Goal: Task Accomplishment & Management: Use online tool/utility

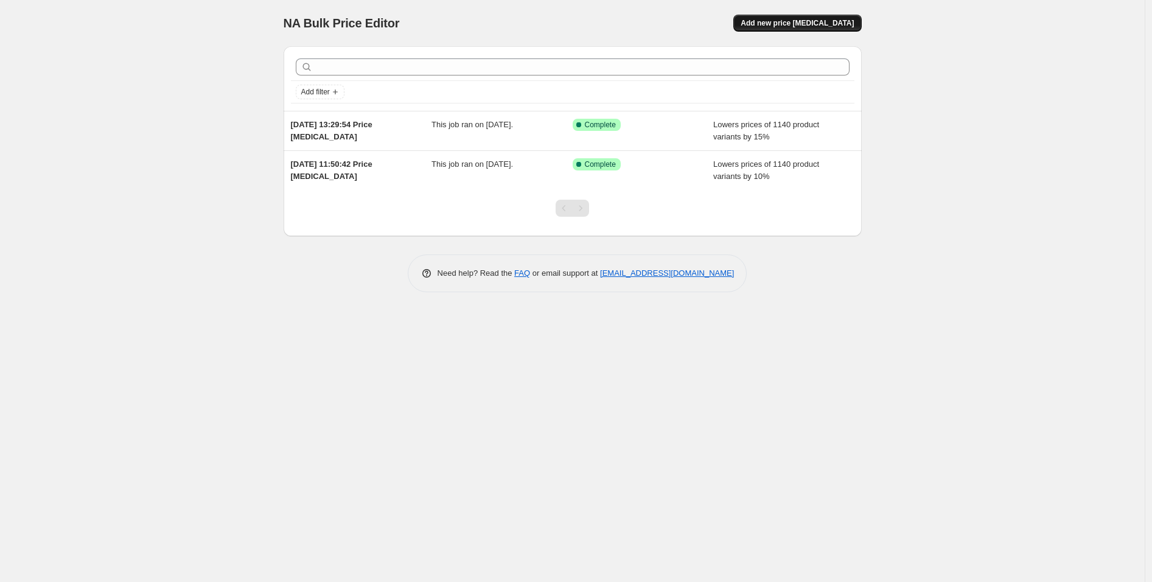
click at [818, 22] on span "Add new price [MEDICAL_DATA]" at bounding box center [796, 23] width 113 height 10
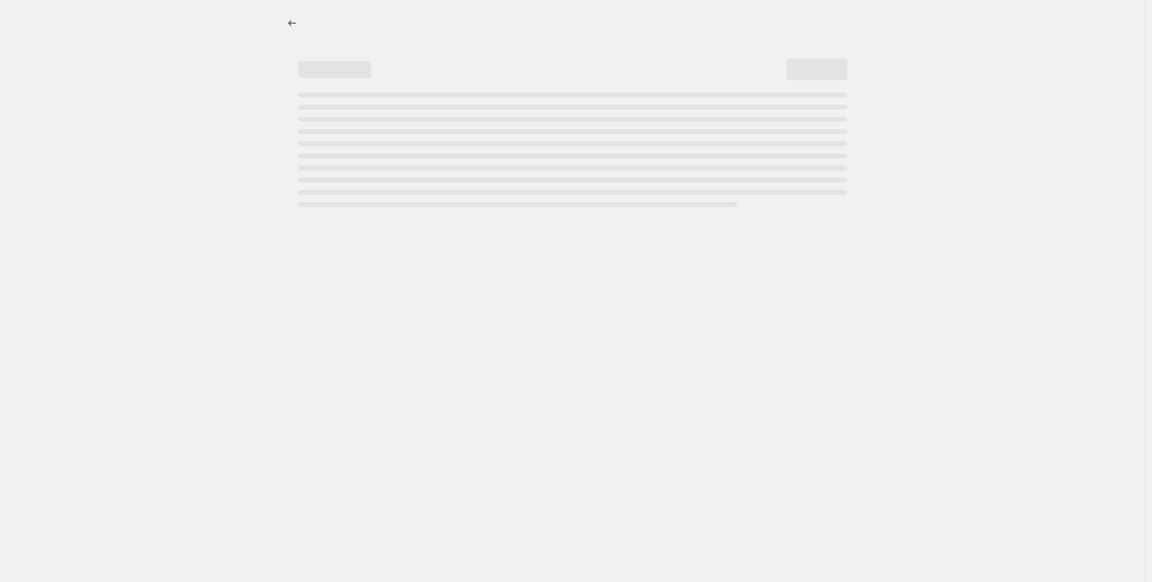
select select "percentage"
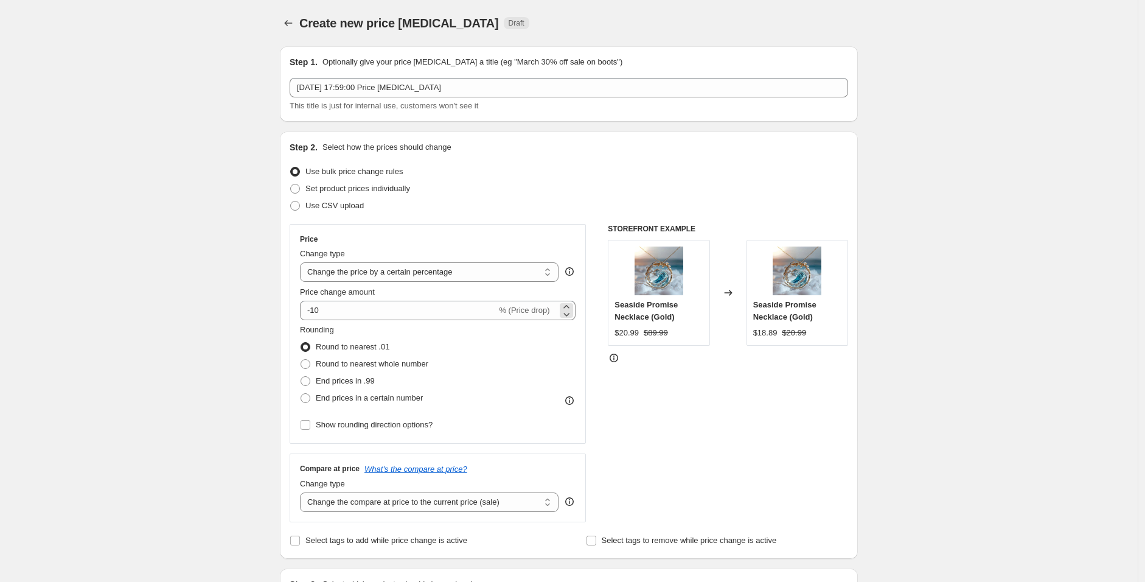
click at [526, 313] on span "% (Price drop)" at bounding box center [524, 309] width 50 height 9
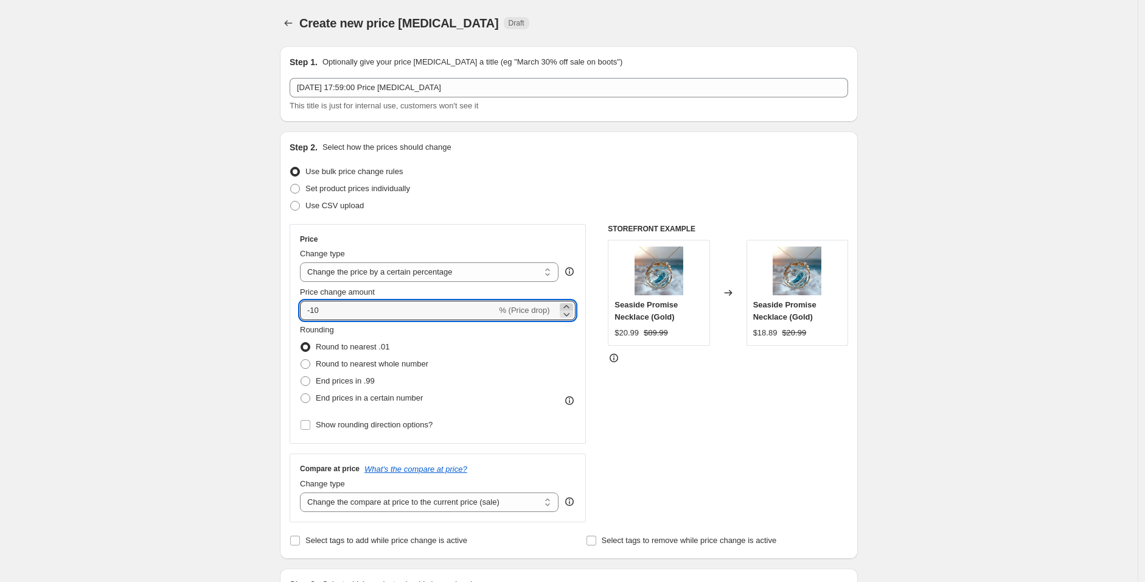
click at [570, 304] on icon at bounding box center [566, 307] width 12 height 12
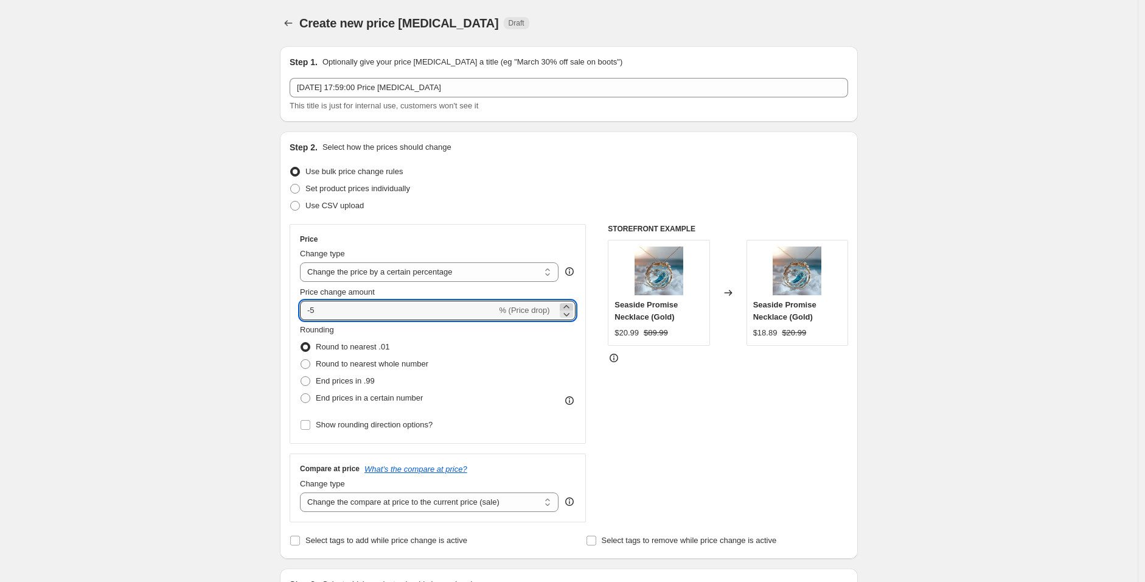
click at [570, 304] on icon at bounding box center [566, 307] width 12 height 12
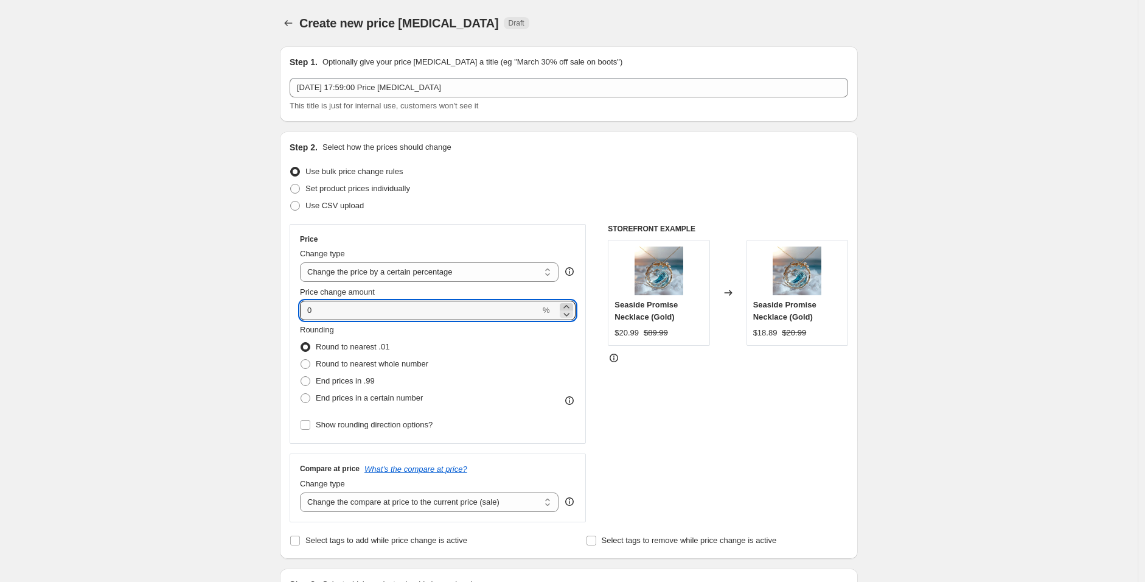
click at [570, 304] on icon at bounding box center [566, 307] width 12 height 12
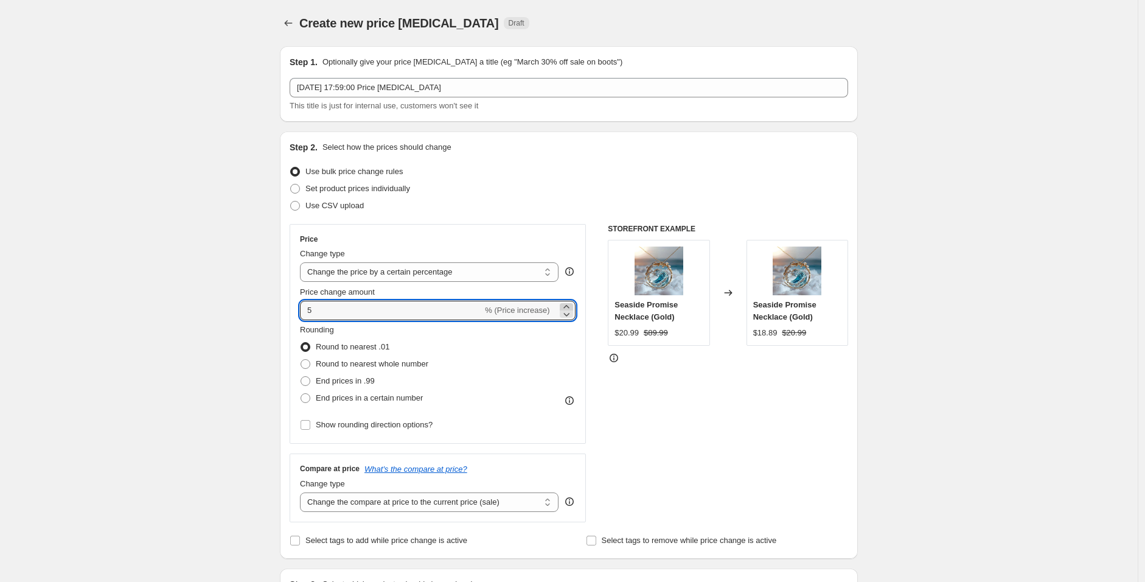
click at [570, 304] on icon at bounding box center [566, 307] width 12 height 12
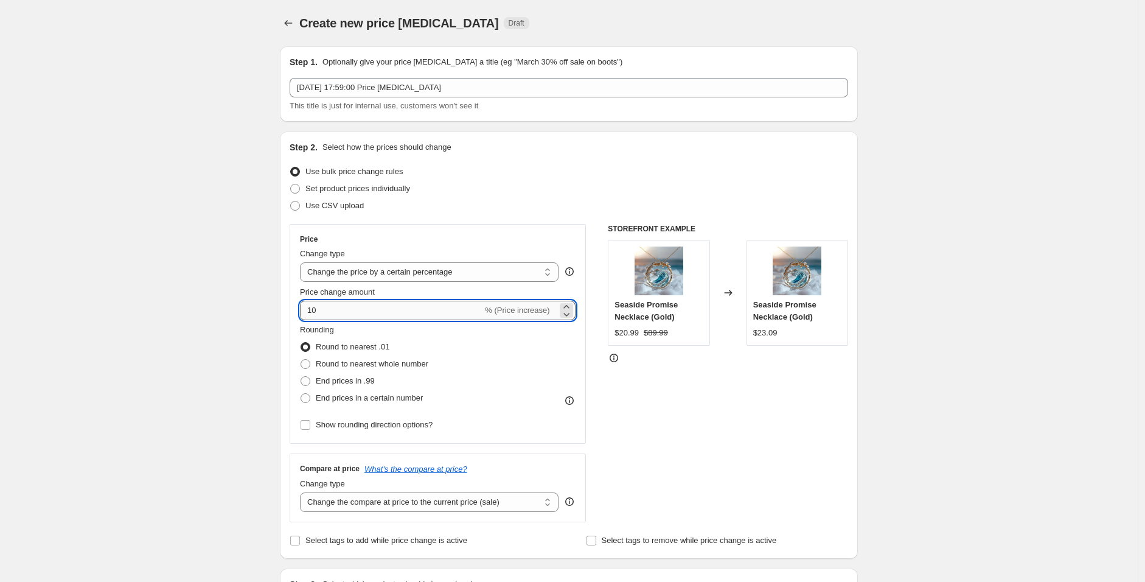
drag, startPoint x: 321, startPoint y: 308, endPoint x: 314, endPoint y: 308, distance: 6.7
click at [314, 308] on input "10" at bounding box center [391, 310] width 183 height 19
type input "15"
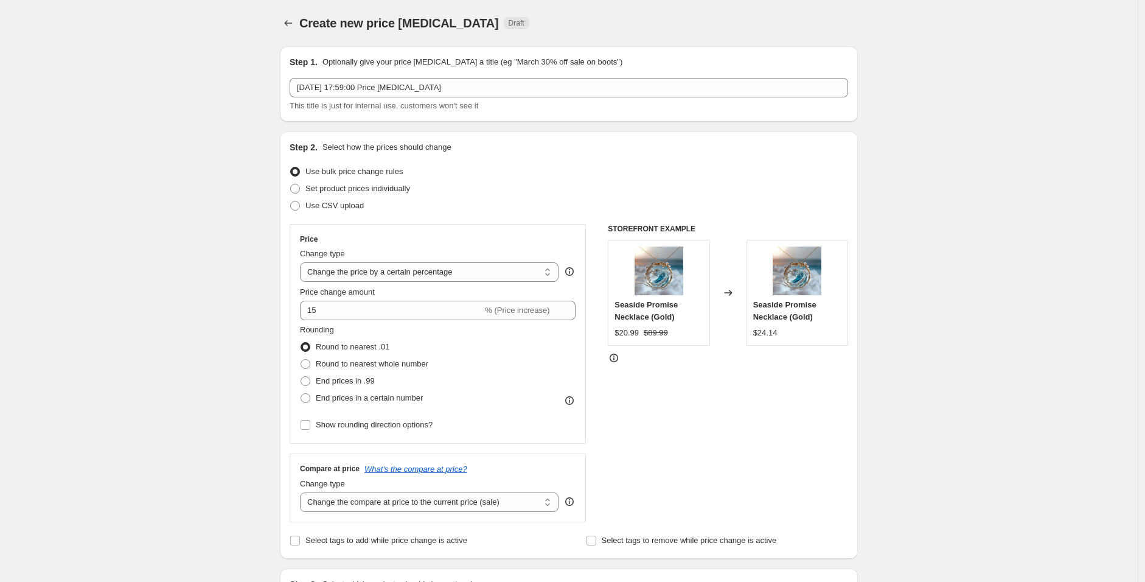
click at [473, 328] on div "Rounding Round to nearest .01 Round to nearest whole number End prices in .99 E…" at bounding box center [438, 365] width 276 height 83
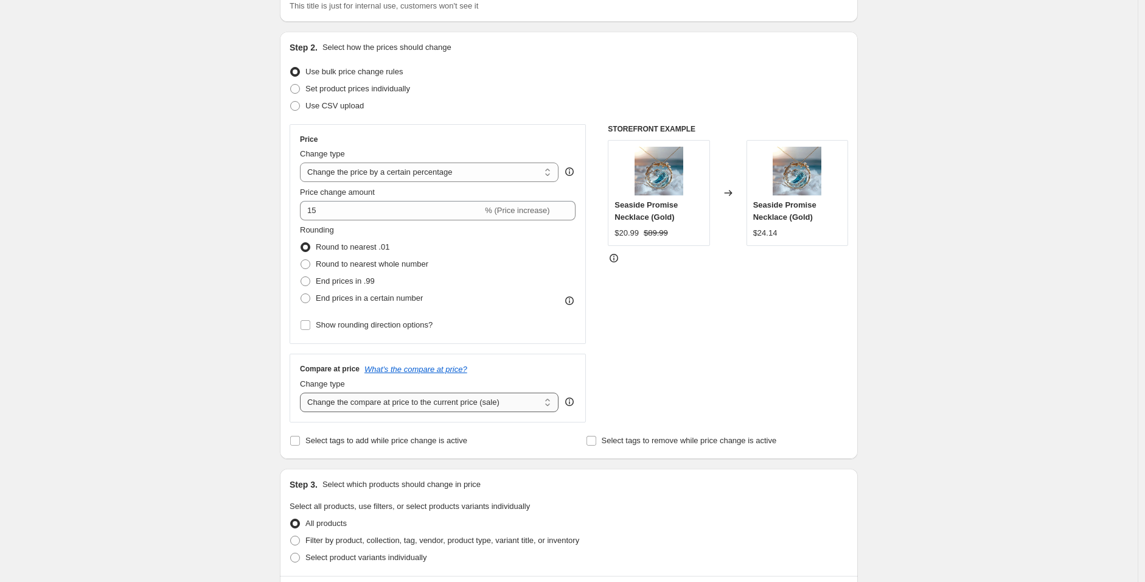
scroll to position [135, 0]
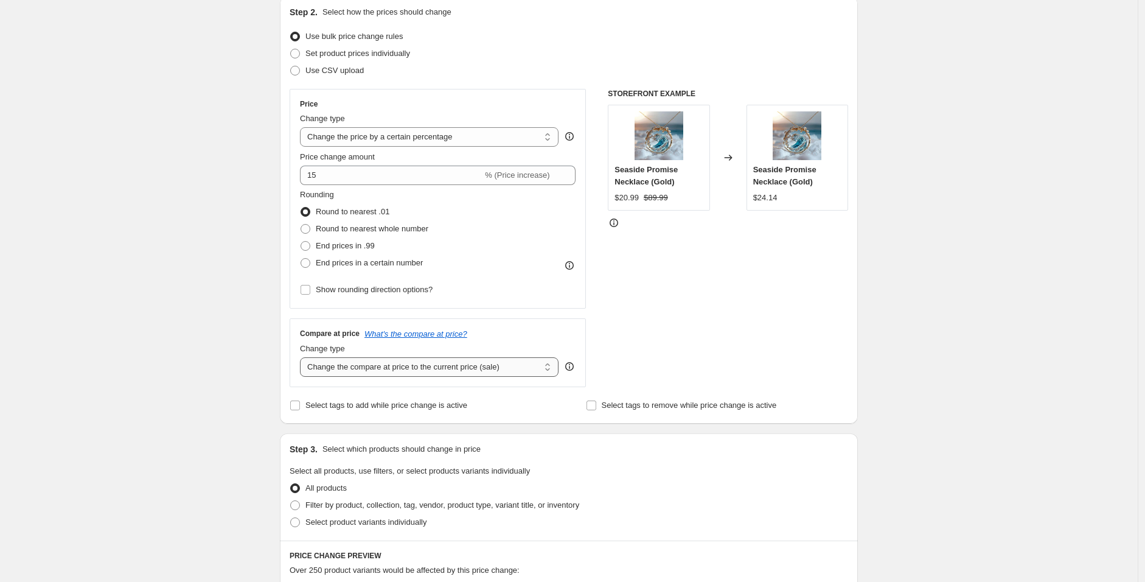
click at [406, 372] on select "Change the compare at price to the current price (sale) Change the compare at p…" at bounding box center [429, 366] width 259 height 19
click at [310, 246] on span at bounding box center [306, 246] width 10 height 10
click at [301, 242] on input "End prices in .99" at bounding box center [301, 241] width 1 height 1
radio input "true"
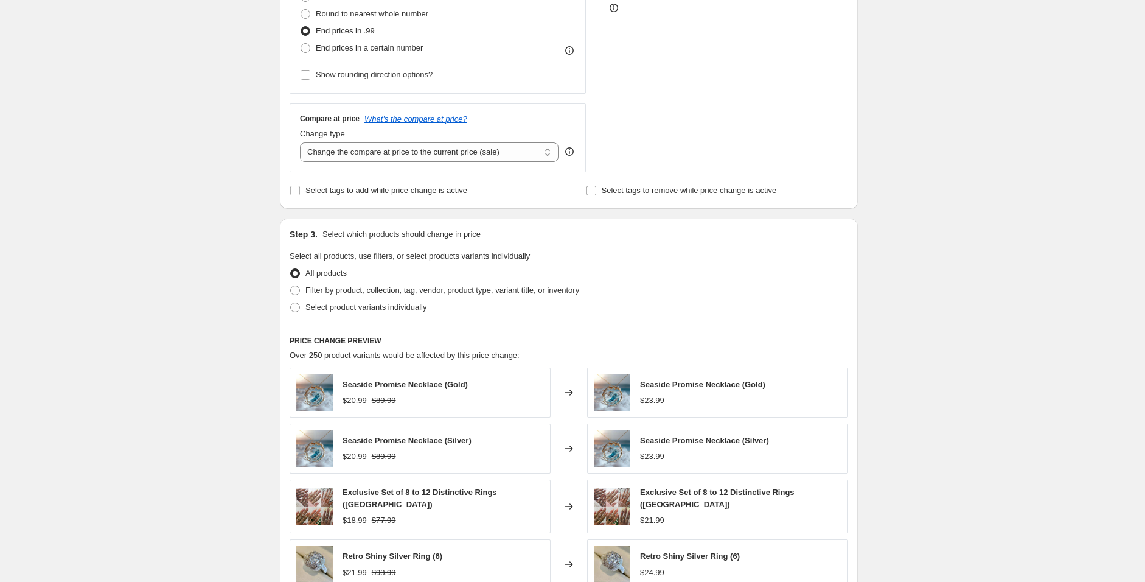
scroll to position [270, 0]
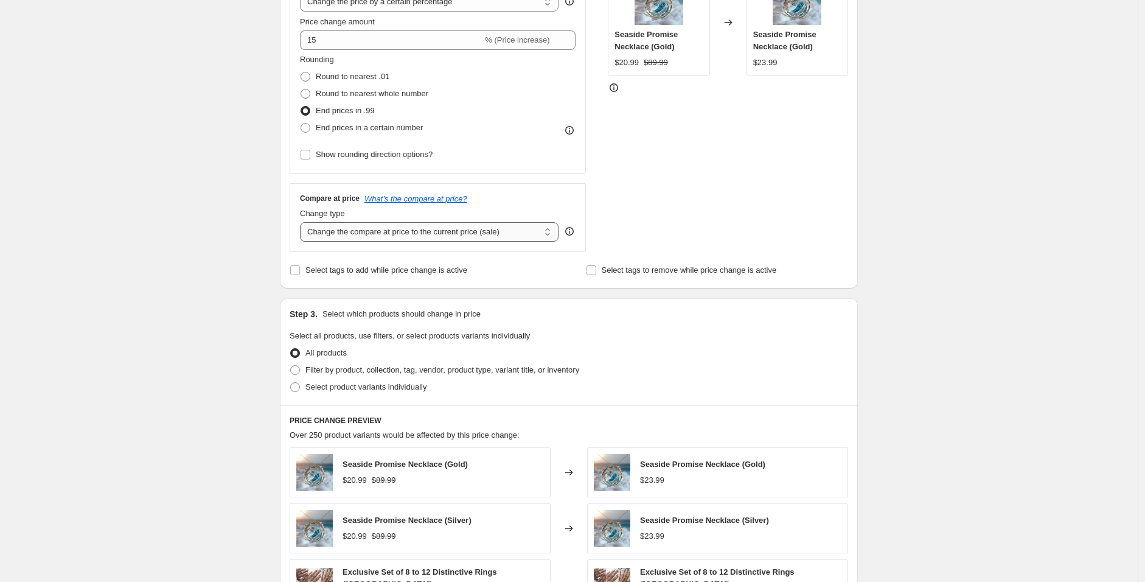
click at [378, 236] on select "Change the compare at price to the current price (sale) Change the compare at p…" at bounding box center [429, 231] width 259 height 19
select select "percentage"
click at [303, 222] on select "Change the compare at price to the current price (sale) Change the compare at p…" at bounding box center [429, 231] width 259 height 19
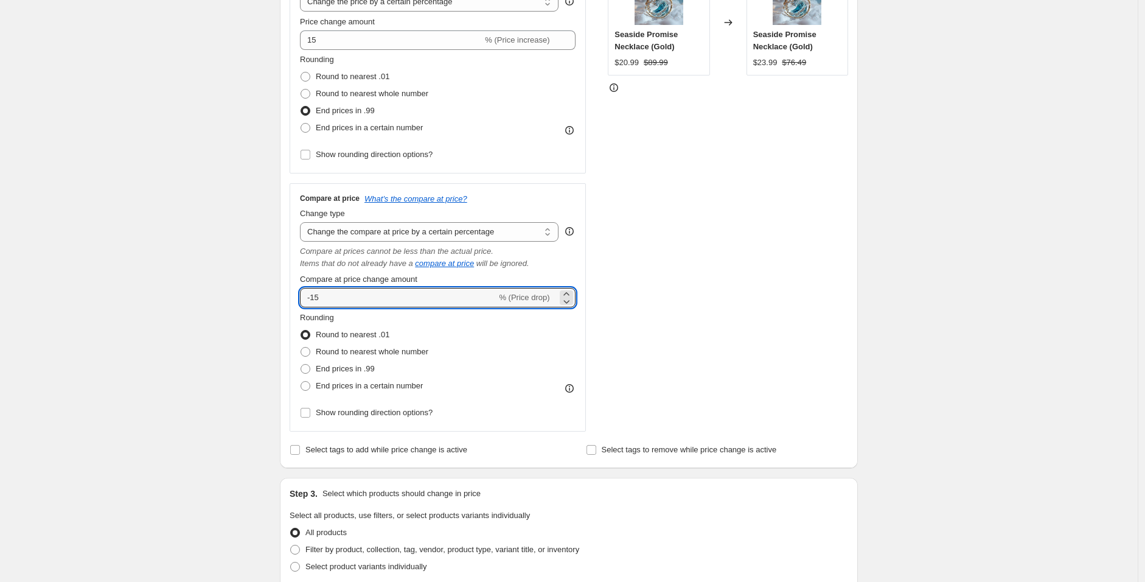
drag, startPoint x: 361, startPoint y: 299, endPoint x: 278, endPoint y: 298, distance: 83.4
click at [278, 298] on div "Step 1. Optionally give your price change job a title (eg "March 30% off sale o…" at bounding box center [564, 410] width 588 height 1289
type input "10"
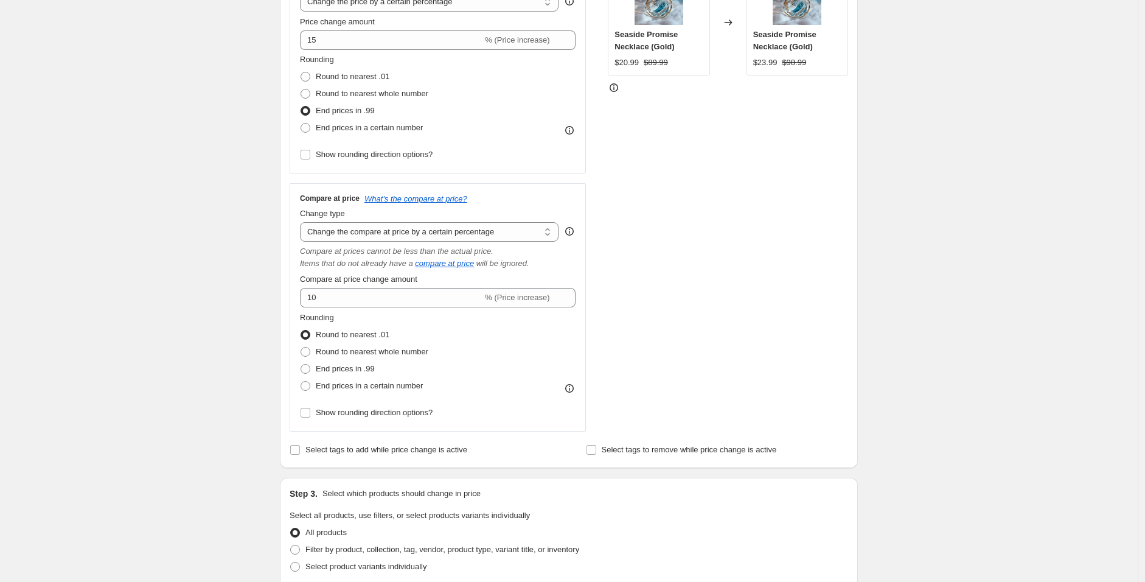
click at [235, 297] on div "Create new price change job. This page is ready Create new price change job Dra…" at bounding box center [569, 430] width 1138 height 1400
click at [307, 369] on span at bounding box center [306, 369] width 10 height 10
click at [301, 364] on input "End prices in .99" at bounding box center [301, 364] width 1 height 1
radio input "true"
click at [242, 348] on div "Create new price change job. This page is ready Create new price change job Dra…" at bounding box center [569, 430] width 1138 height 1400
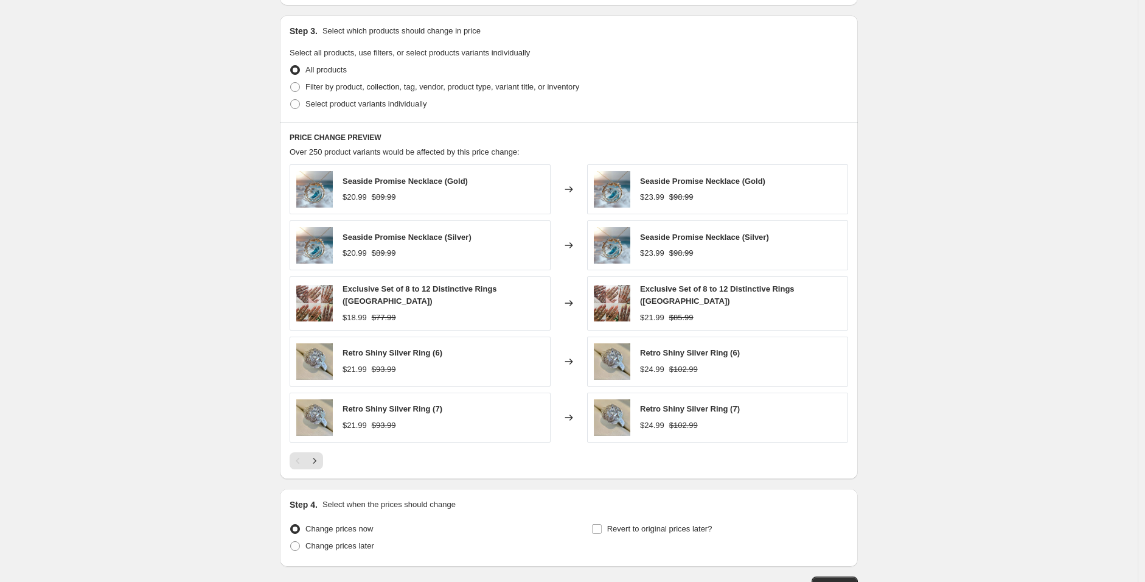
scroll to position [814, 0]
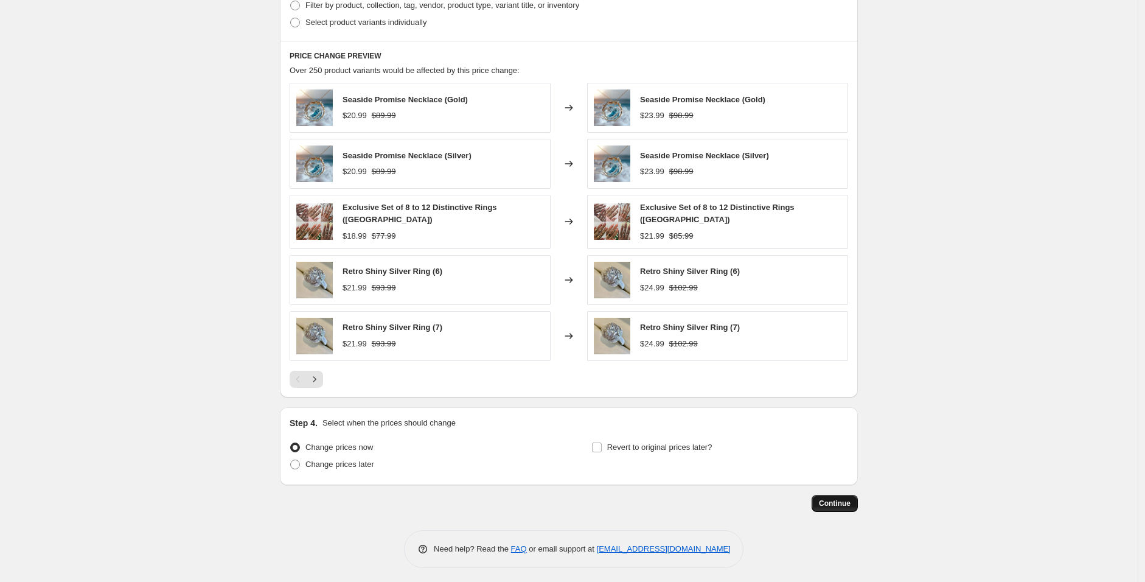
click at [832, 495] on button "Continue" at bounding box center [835, 503] width 46 height 17
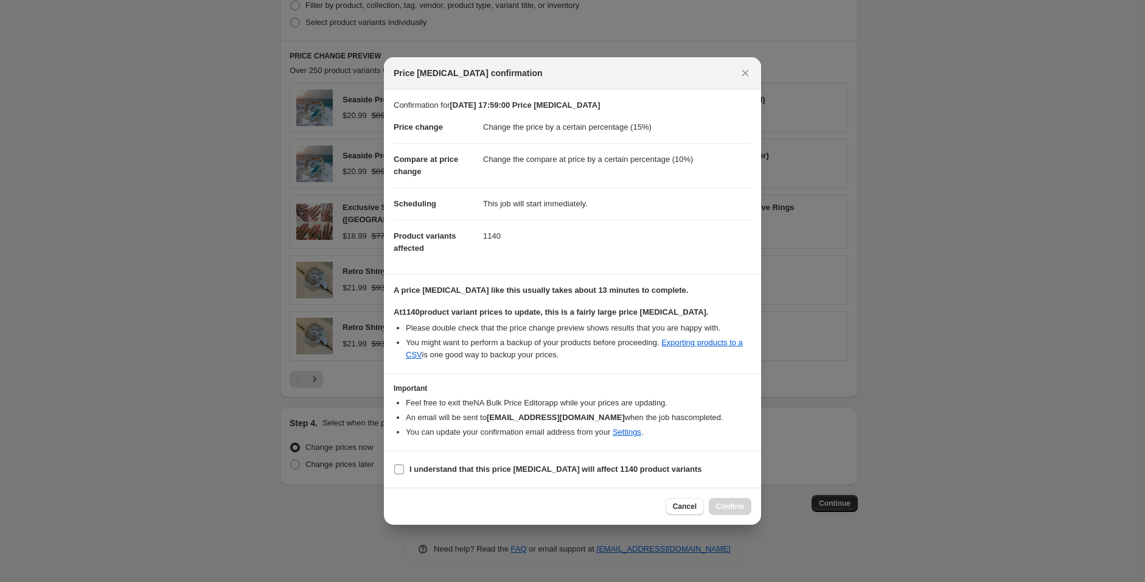
click at [537, 472] on b "I understand that this price change job will affect 1140 product variants" at bounding box center [555, 468] width 293 height 9
click at [404, 472] on input "I understand that this price change job will affect 1140 product variants" at bounding box center [399, 469] width 10 height 10
checkbox input "true"
click at [722, 507] on span "Confirm" at bounding box center [730, 506] width 28 height 10
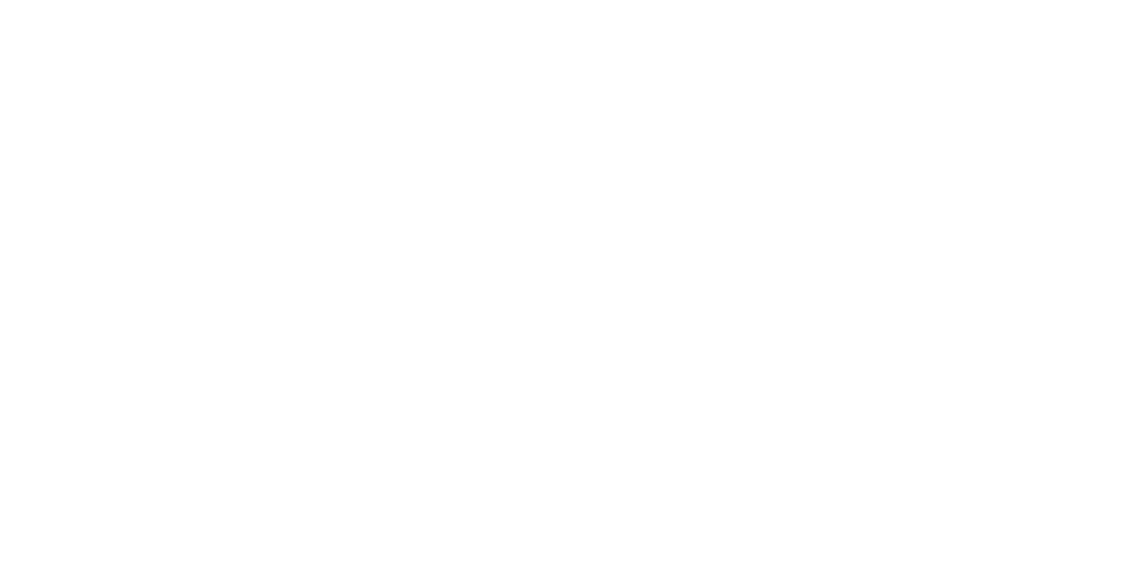
select select "percentage"
